Goal: Check status: Check status

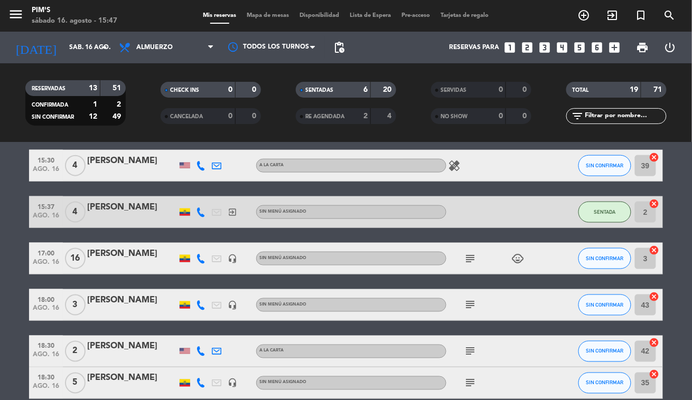
scroll to position [422, 0]
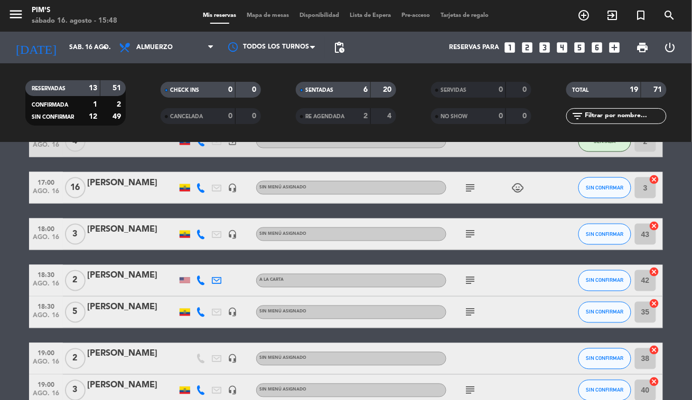
click at [468, 234] on icon "subject" at bounding box center [470, 234] width 13 height 13
click at [470, 277] on icon "subject" at bounding box center [470, 281] width 13 height 13
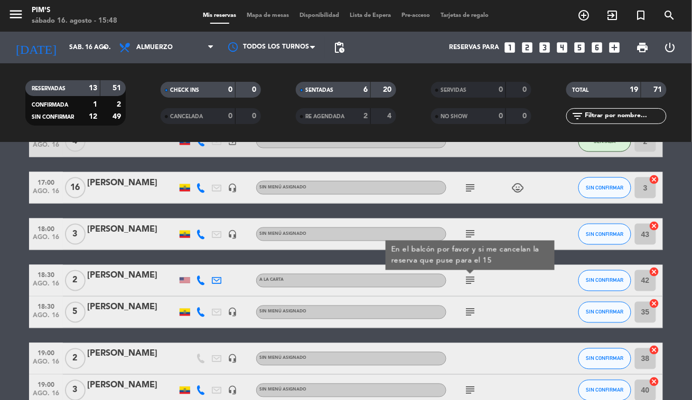
click at [472, 277] on icon "subject" at bounding box center [470, 281] width 13 height 13
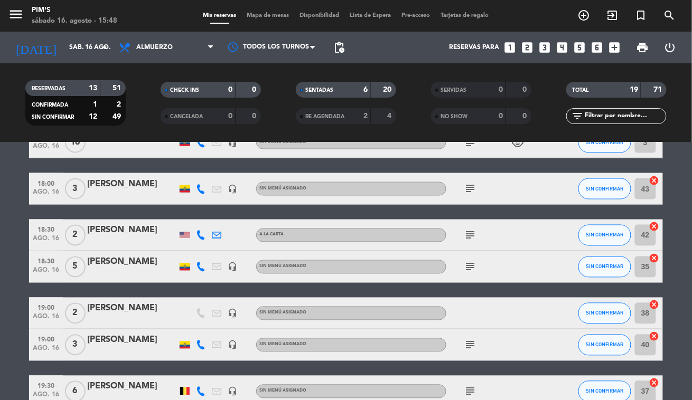
scroll to position [493, 0]
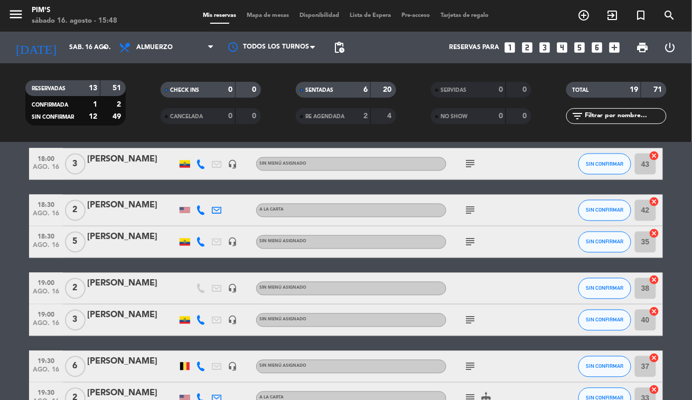
click at [473, 244] on icon "subject" at bounding box center [470, 242] width 13 height 13
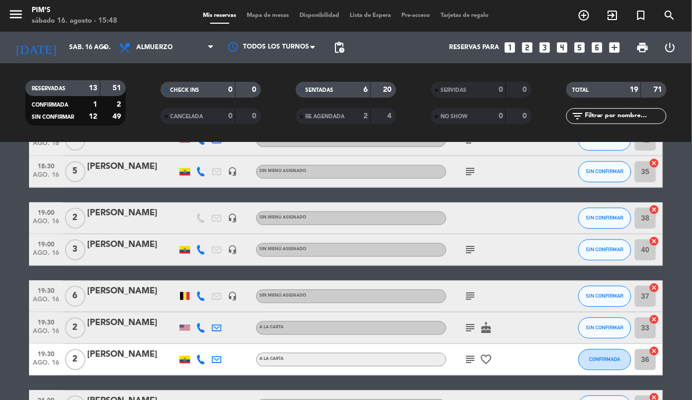
scroll to position [634, 0]
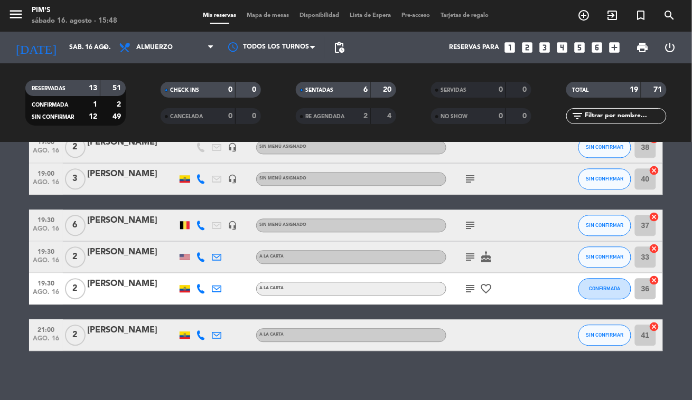
click at [474, 226] on icon "subject" at bounding box center [470, 226] width 13 height 13
click at [470, 256] on icon "subject" at bounding box center [470, 257] width 13 height 13
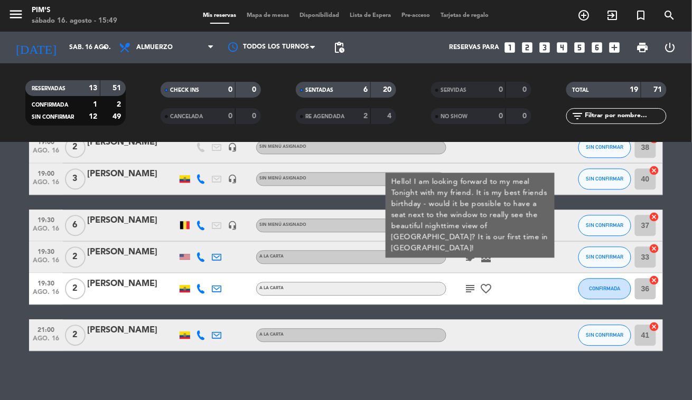
click at [472, 256] on icon "subject" at bounding box center [470, 257] width 13 height 13
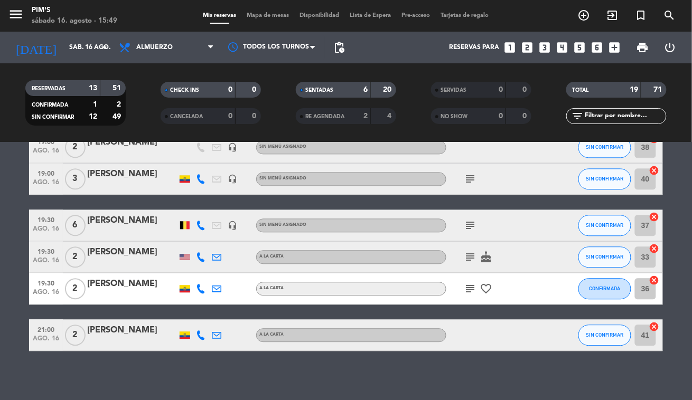
click at [471, 287] on icon "subject" at bounding box center [470, 289] width 13 height 13
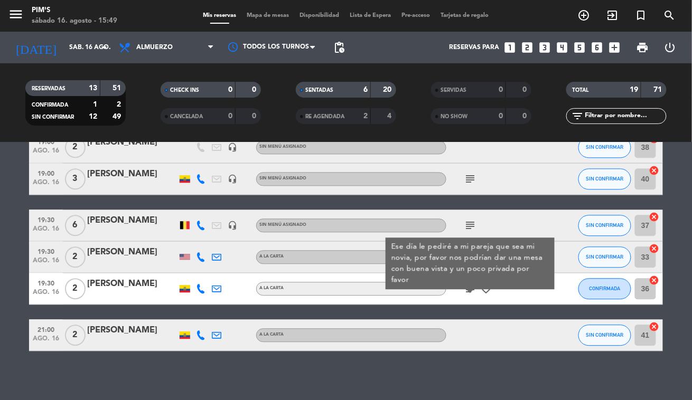
click at [471, 287] on icon "subject" at bounding box center [470, 289] width 13 height 13
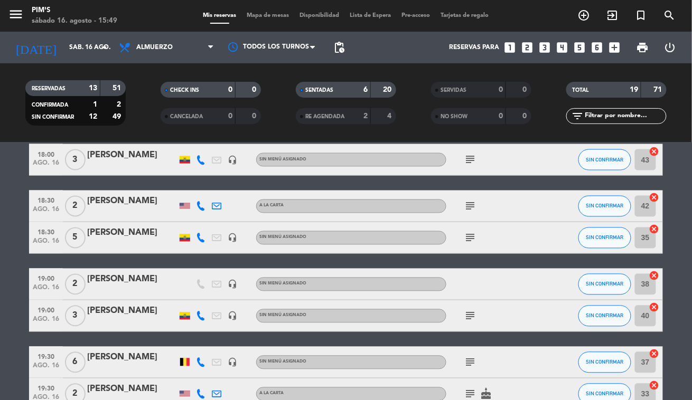
scroll to position [427, 0]
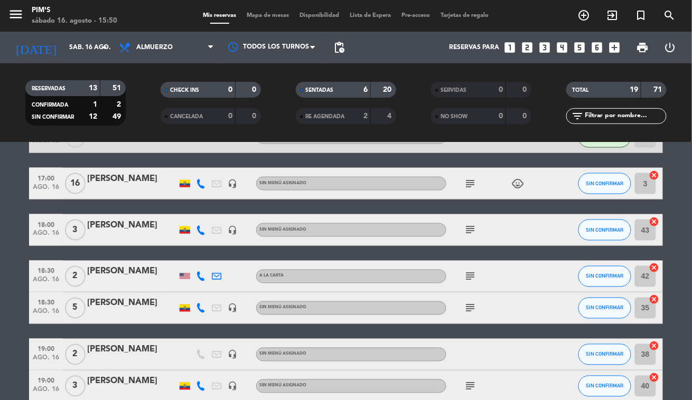
click at [681, 275] on bookings-row "13:30 ago. 16 2 [PERSON_NAME] A [PERSON_NAME] healing SENTADA 36 cancel 13:46 a…" at bounding box center [346, 161] width 692 height 794
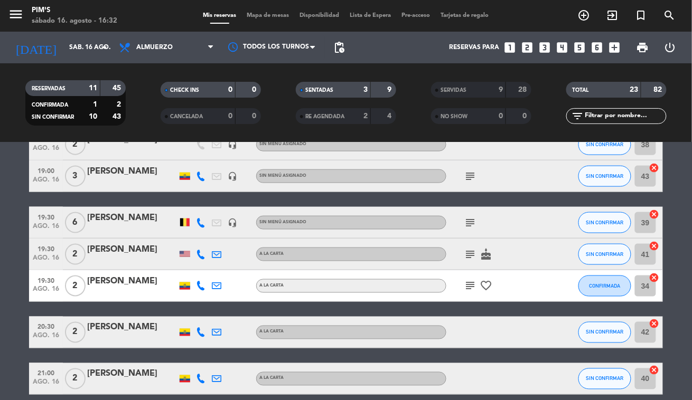
scroll to position [419, 0]
